Goal: Task Accomplishment & Management: Manage account settings

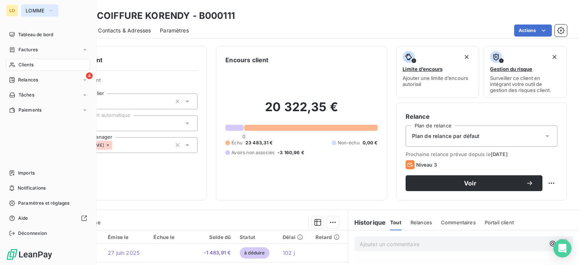
click at [47, 11] on button "LOMME" at bounding box center [39, 11] width 37 height 12
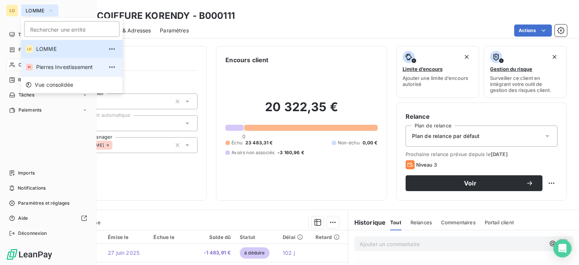
click at [87, 72] on li "PI Pierres Investissement" at bounding box center [71, 67] width 101 height 18
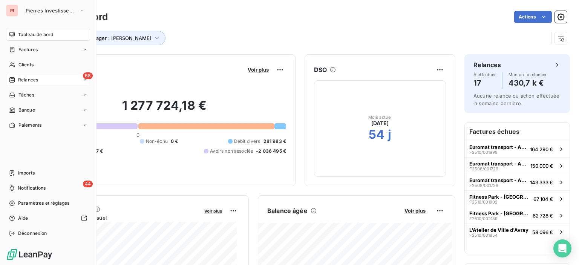
click at [68, 78] on div "68 Relances" at bounding box center [48, 80] width 84 height 12
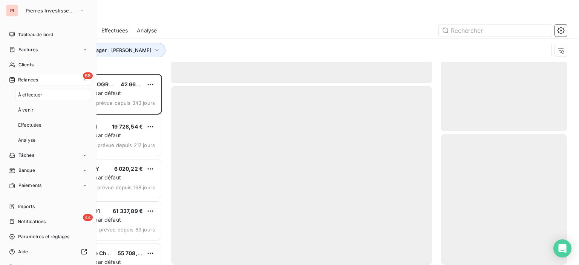
scroll to position [185, 120]
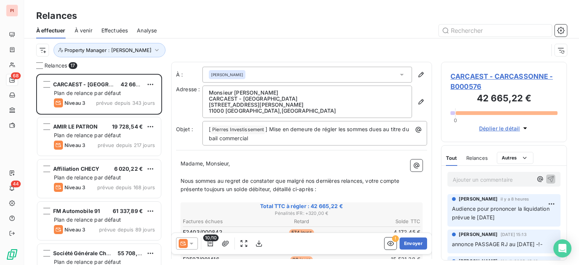
click at [217, 48] on div "Property Manager : [PERSON_NAME]" at bounding box center [292, 50] width 512 height 14
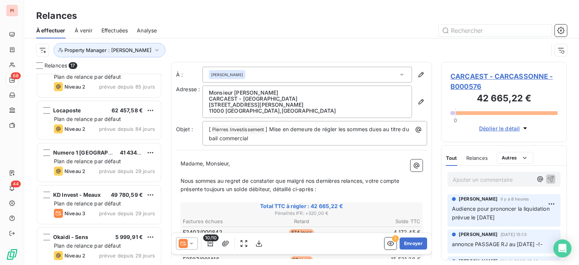
scroll to position [188, 0]
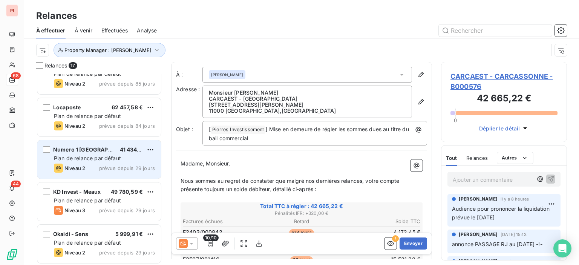
click at [99, 158] on span "Plan de relance par défaut" at bounding box center [87, 158] width 67 height 6
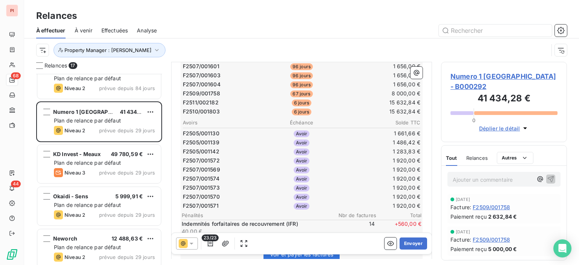
scroll to position [302, 0]
